Goal: Information Seeking & Learning: Learn about a topic

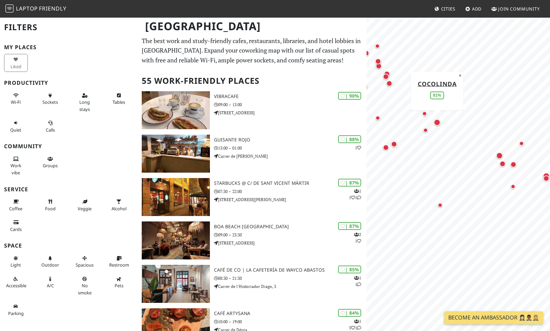
click at [437, 122] on div "Map marker" at bounding box center [437, 122] width 7 height 7
click at [425, 130] on div "Map marker" at bounding box center [425, 130] width 5 height 5
click at [424, 114] on div "Map marker" at bounding box center [424, 113] width 5 height 5
click at [499, 154] on div "Map marker" at bounding box center [499, 155] width 7 height 7
click at [503, 163] on div "Map marker" at bounding box center [502, 164] width 6 height 6
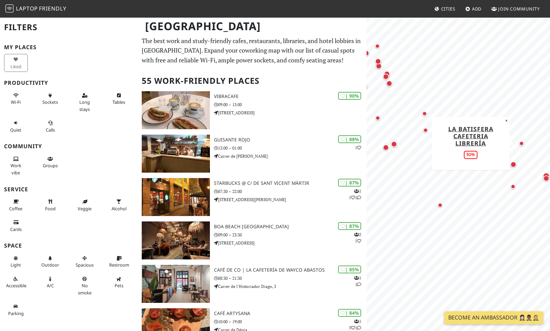
click at [523, 142] on div "Map marker" at bounding box center [521, 143] width 5 height 5
click at [547, 173] on div "Map marker" at bounding box center [546, 176] width 7 height 7
click at [500, 154] on div "Map marker" at bounding box center [499, 155] width 7 height 7
click at [437, 119] on div "Map marker" at bounding box center [437, 122] width 7 height 7
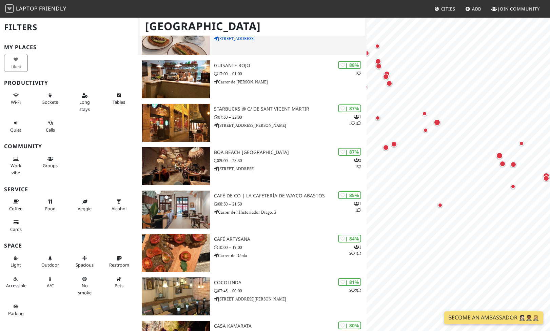
scroll to position [81, 0]
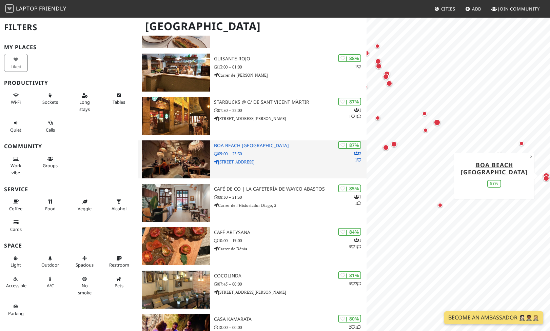
click at [235, 156] on p "09:00 – 23:30" at bounding box center [290, 154] width 153 height 6
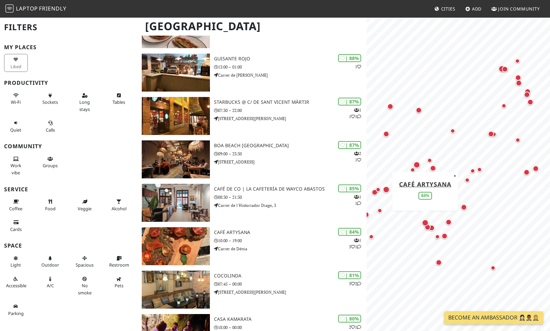
click at [426, 220] on div "Map marker" at bounding box center [425, 222] width 7 height 7
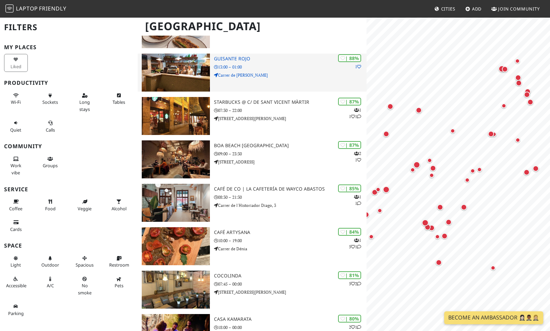
scroll to position [0, 0]
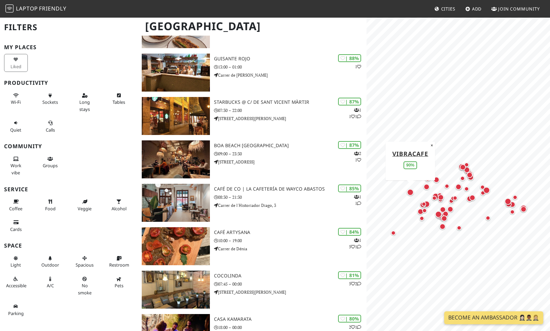
click at [411, 191] on div "Map marker" at bounding box center [410, 192] width 7 height 7
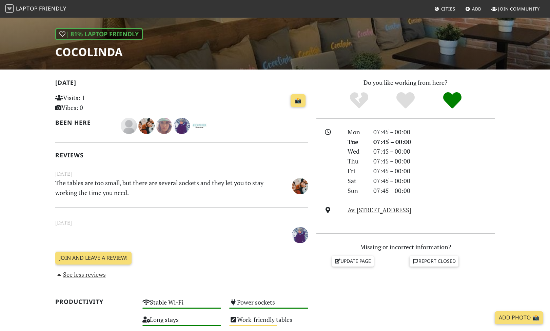
scroll to position [93, 0]
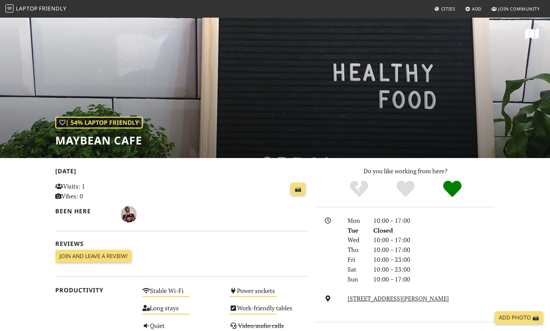
scroll to position [1, 0]
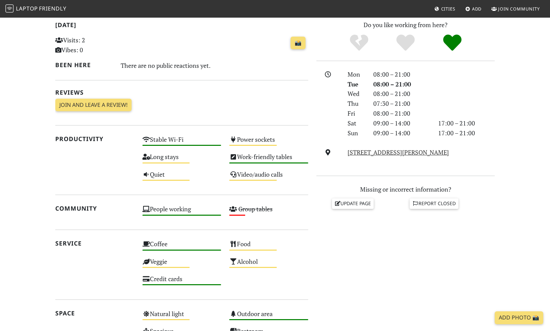
scroll to position [147, 0]
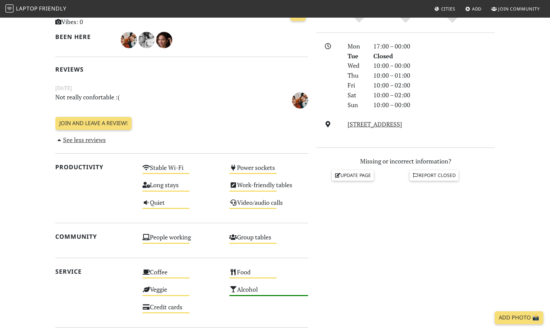
scroll to position [185, 0]
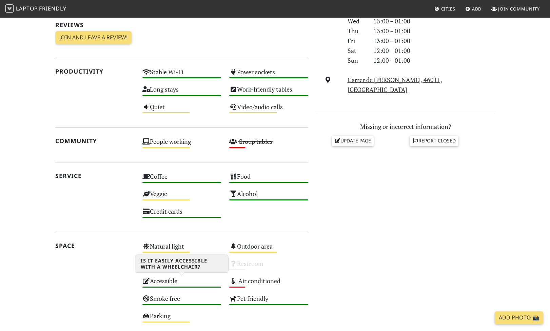
scroll to position [148, 0]
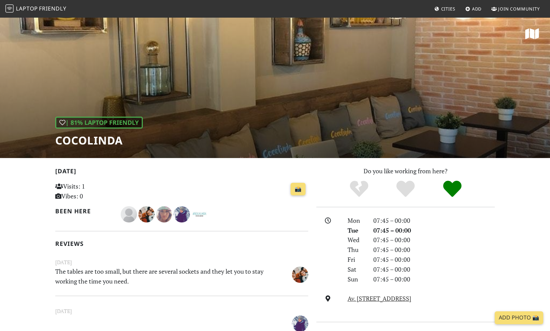
scroll to position [2, 0]
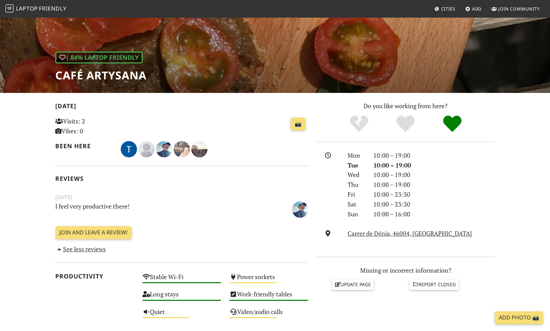
scroll to position [19, 0]
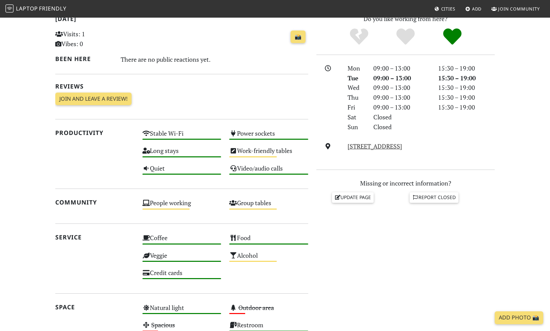
scroll to position [11, 0]
